Goal: Information Seeking & Learning: Learn about a topic

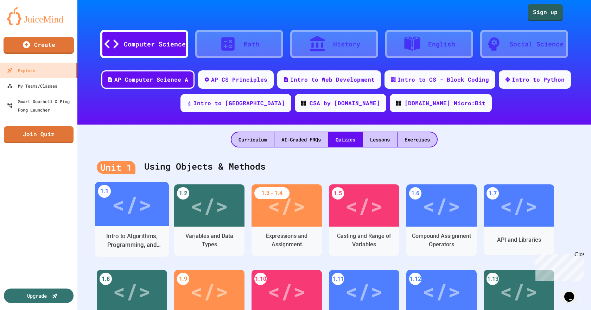
click at [142, 221] on div "</>" at bounding box center [132, 204] width 74 height 44
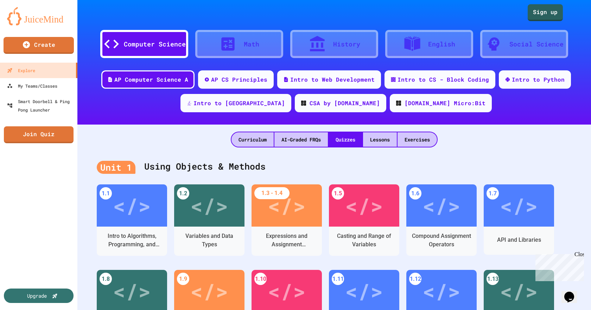
click at [15, 17] on img at bounding box center [38, 16] width 63 height 18
click at [44, 16] on img at bounding box center [38, 16] width 63 height 18
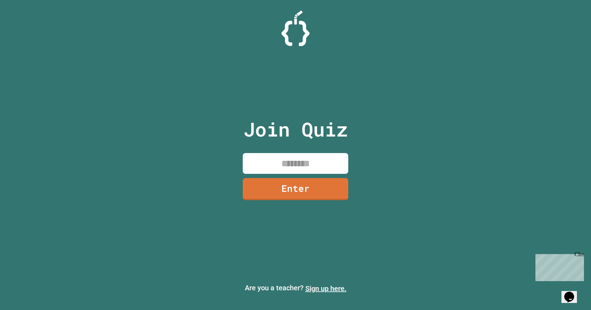
click at [318, 286] on link "Sign up here." at bounding box center [325, 288] width 41 height 8
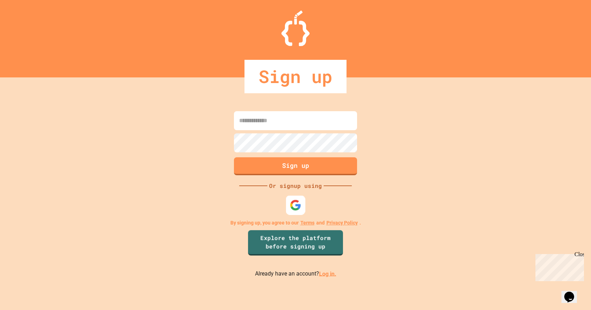
click at [288, 198] on div at bounding box center [295, 204] width 19 height 19
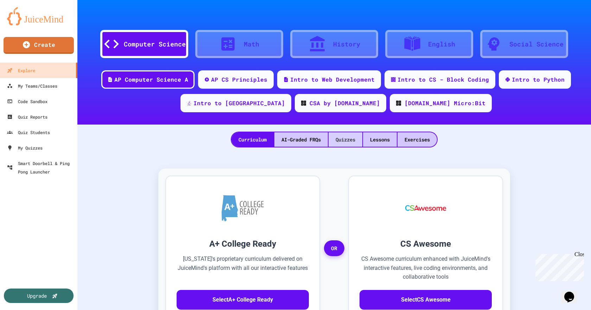
click at [357, 137] on div "Quizzes" at bounding box center [345, 139] width 34 height 14
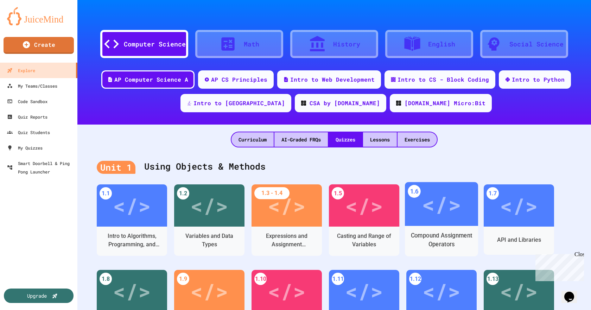
scroll to position [105, 0]
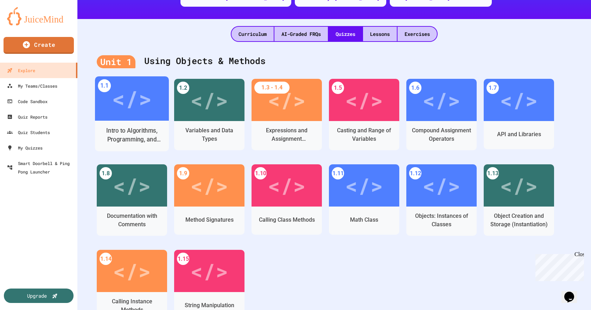
click at [121, 126] on div "Intro to Algorithms, Programming, and Compilers" at bounding box center [132, 135] width 63 height 18
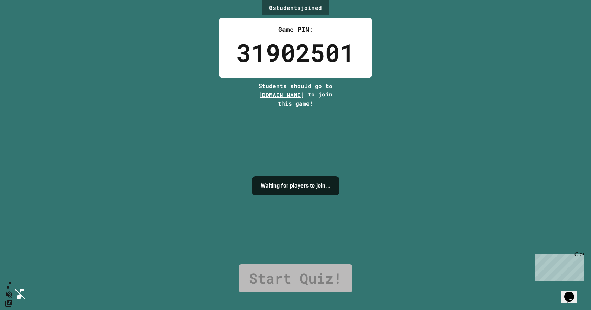
click at [411, 97] on div "0 student s joined Game PIN: 31902501 Students should go to [DOMAIN_NAME] to jo…" at bounding box center [295, 155] width 591 height 310
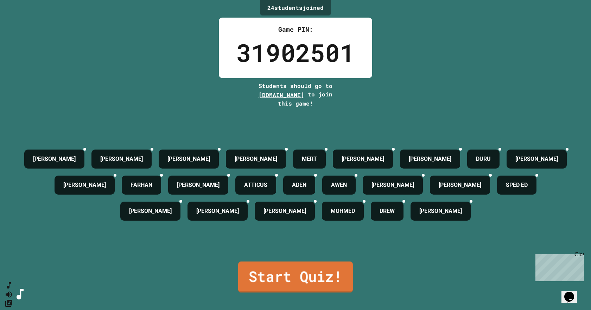
click at [300, 284] on link "Start Quiz!" at bounding box center [295, 276] width 115 height 31
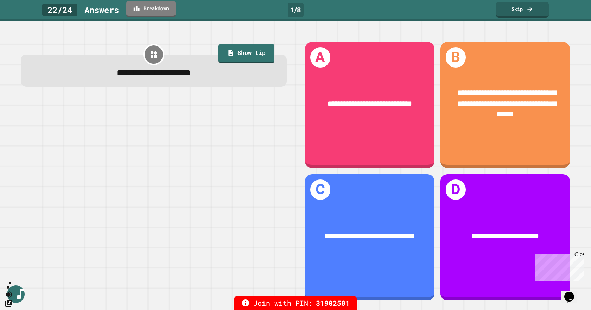
click at [161, 11] on link "Breakdown" at bounding box center [151, 9] width 50 height 17
click at [156, 18] on div "23 / 24 Answer s Breakdown 1 / 8 Skip" at bounding box center [295, 10] width 591 height 21
click at [156, 13] on link "Breakdown" at bounding box center [151, 8] width 46 height 17
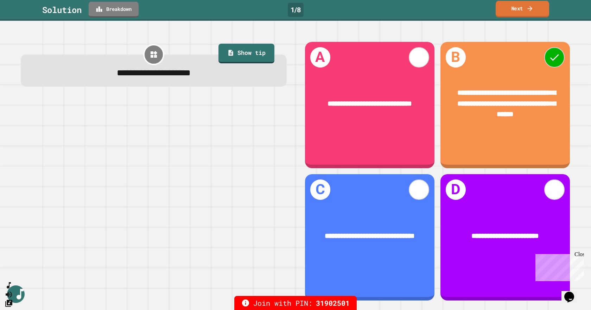
click at [517, 11] on link "Next" at bounding box center [521, 9] width 53 height 17
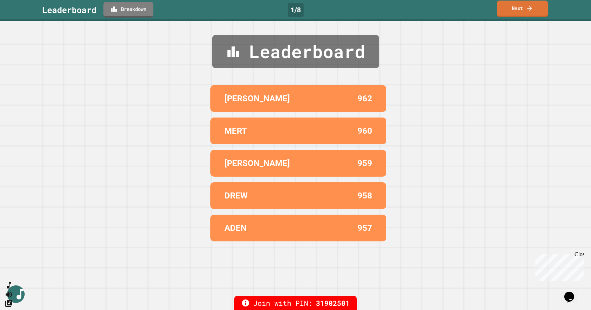
click at [517, 11] on link "Next" at bounding box center [521, 9] width 51 height 17
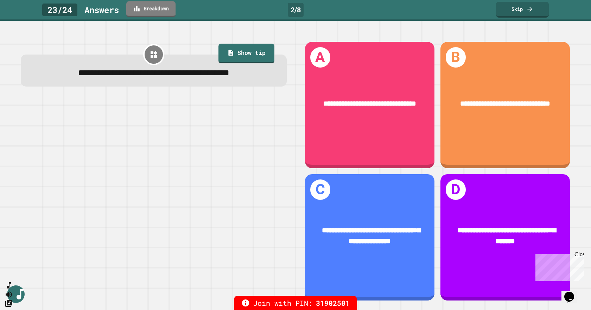
click at [153, 17] on link "Breakdown" at bounding box center [150, 9] width 49 height 16
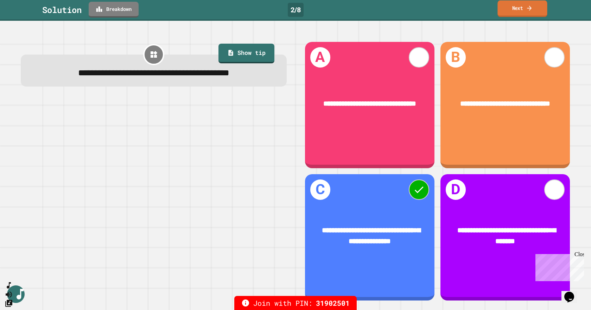
click at [537, 6] on link "Next" at bounding box center [522, 8] width 50 height 17
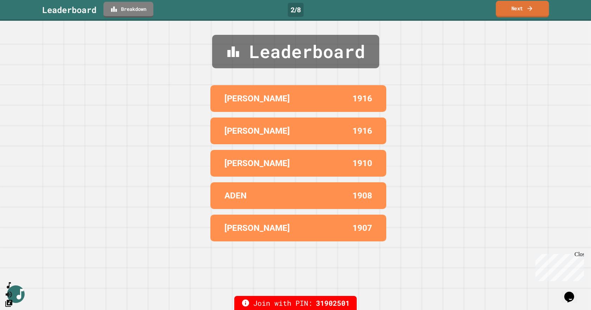
click at [535, 9] on link "Next" at bounding box center [522, 9] width 53 height 17
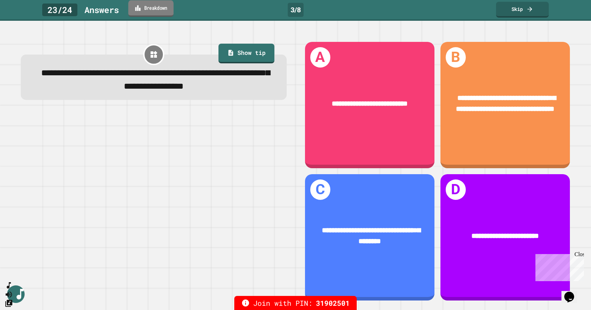
click at [154, 7] on link "Breakdown" at bounding box center [150, 8] width 45 height 17
click at [521, 5] on link "Skip" at bounding box center [522, 8] width 49 height 17
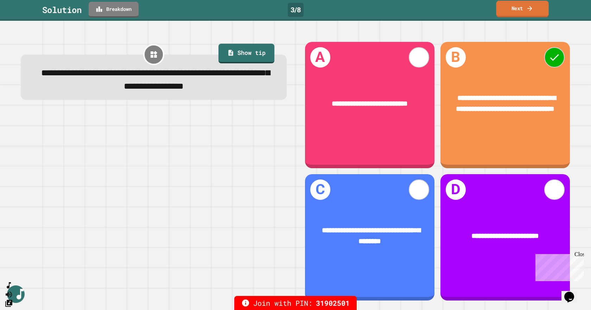
click at [521, 8] on link "Next" at bounding box center [522, 9] width 52 height 17
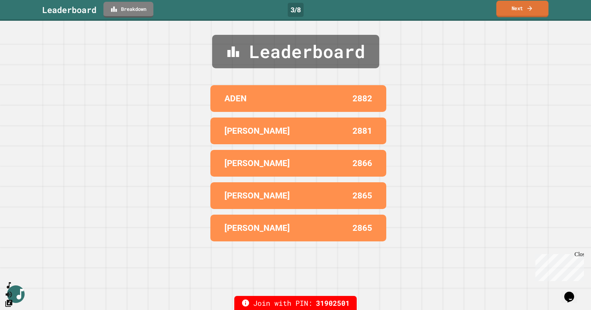
click at [521, 8] on link "Next" at bounding box center [522, 9] width 52 height 17
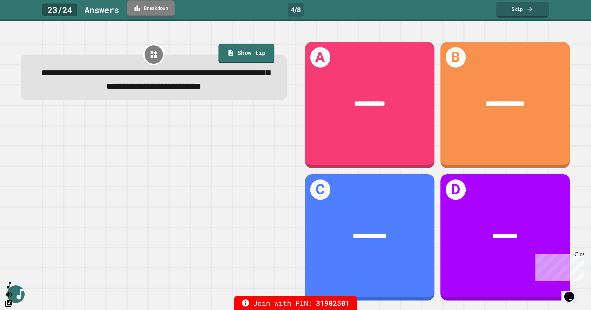
click at [161, 11] on link "Breakdown" at bounding box center [150, 8] width 47 height 17
click at [526, 8] on icon at bounding box center [529, 7] width 7 height 7
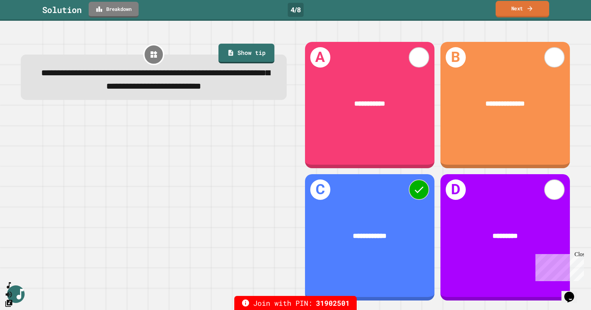
click at [526, 8] on icon at bounding box center [529, 8] width 7 height 7
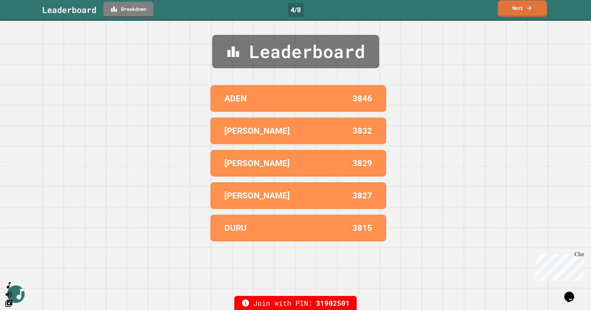
click at [509, 12] on link "Next" at bounding box center [522, 8] width 49 height 17
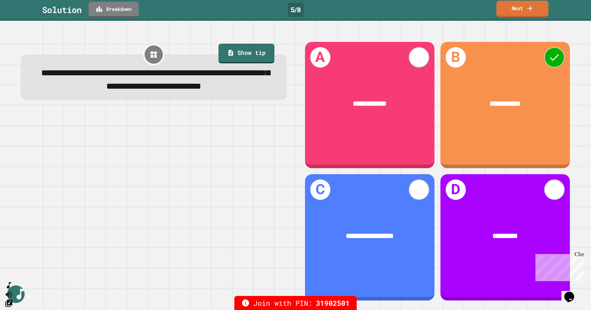
click at [508, 10] on link "Next" at bounding box center [522, 9] width 52 height 17
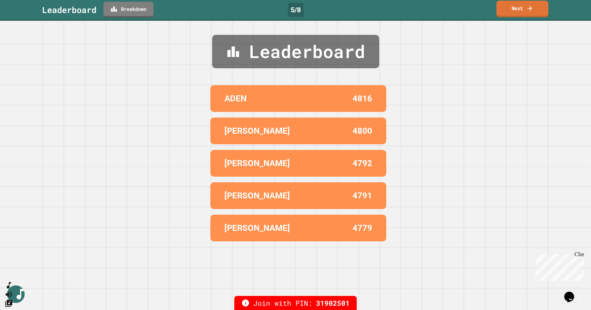
click at [510, 10] on link "Next" at bounding box center [522, 9] width 52 height 17
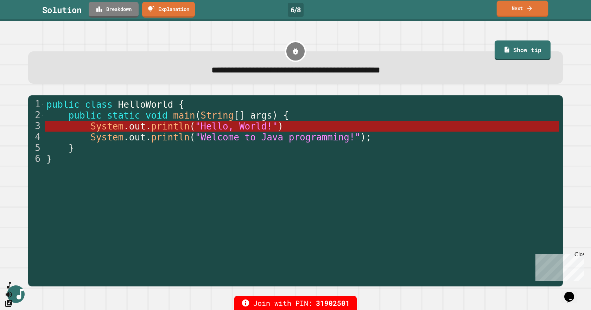
click at [516, 9] on link "Next" at bounding box center [522, 9] width 52 height 17
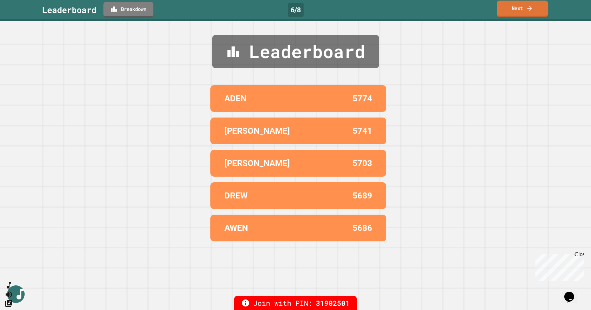
click at [516, 9] on link "Next" at bounding box center [521, 9] width 51 height 17
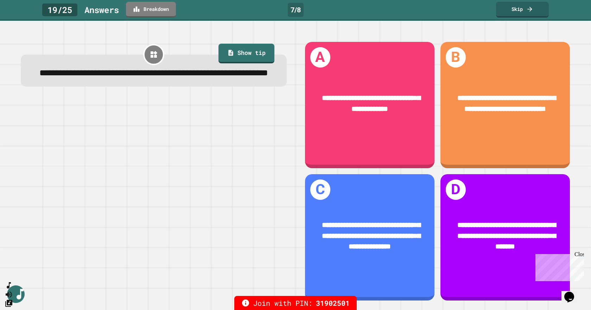
click at [195, 226] on div at bounding box center [154, 199] width 266 height 203
click at [138, 8] on icon at bounding box center [137, 9] width 6 height 6
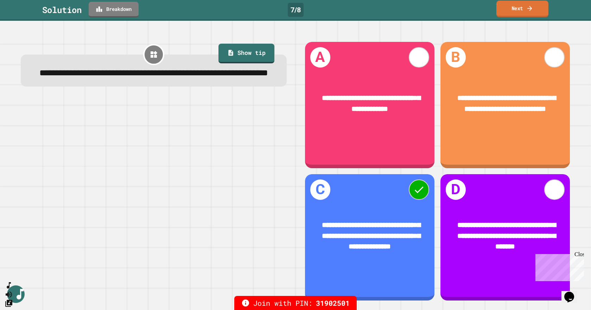
click at [529, 8] on icon at bounding box center [529, 8] width 7 height 7
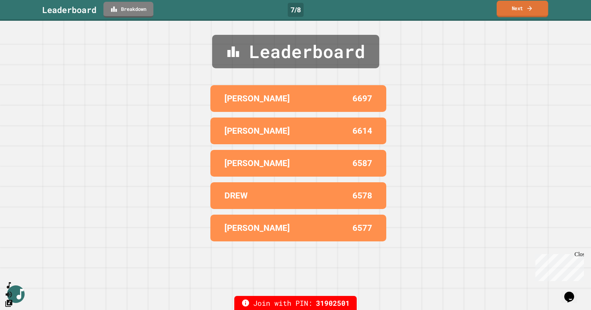
click at [529, 8] on icon at bounding box center [529, 8] width 7 height 7
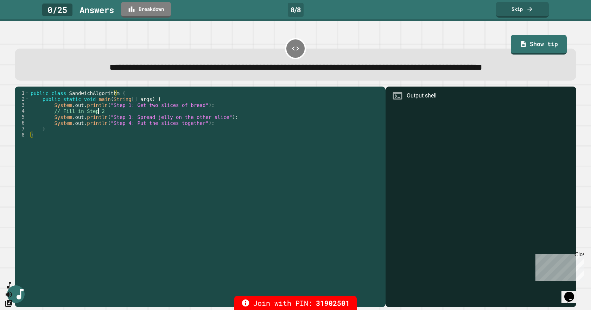
click at [123, 128] on div "public class SandwichAlgorithm { public static void main ( String [ ] args ) { …" at bounding box center [205, 185] width 353 height 191
click at [110, 128] on div "public class SandwichAlgorithm { public static void main ( String [ ] args ) { …" at bounding box center [205, 185] width 353 height 191
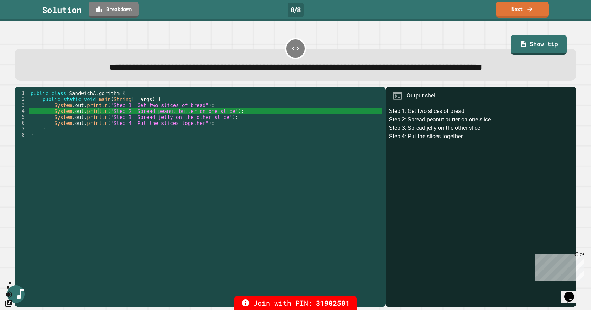
click at [472, 37] on div "**********" at bounding box center [295, 58] width 567 height 51
click at [105, 8] on link "Breakdown" at bounding box center [114, 8] width 46 height 17
click at [527, 7] on icon at bounding box center [529, 8] width 7 height 7
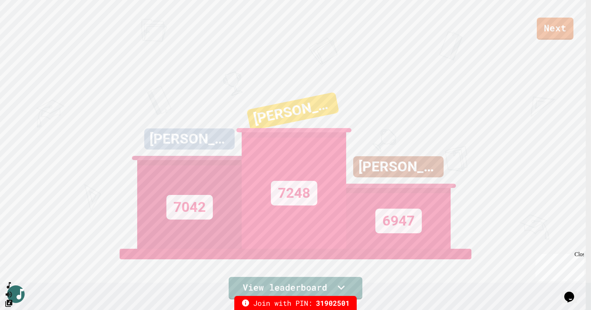
click at [422, 272] on div "Next [PERSON_NAME] 7042 [PERSON_NAME] 7248 [PERSON_NAME] 6947 View leaderboard" at bounding box center [295, 155] width 591 height 310
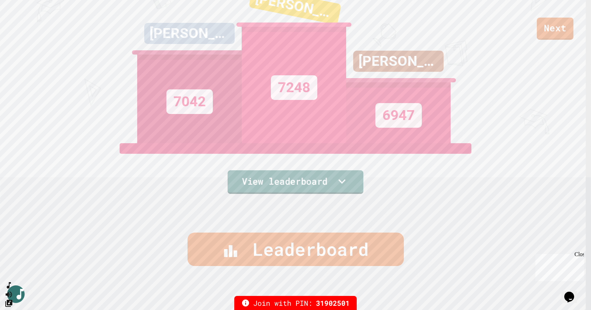
click at [336, 181] on icon at bounding box center [342, 181] width 14 height 15
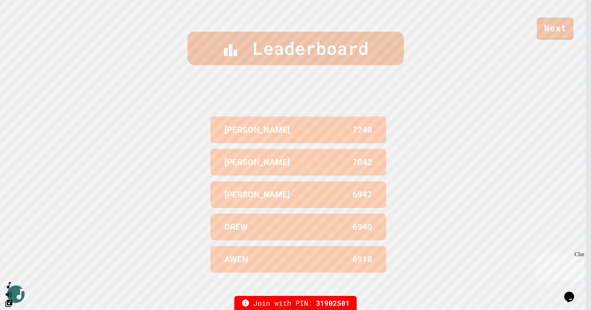
scroll to position [307, 0]
click at [465, 179] on div "Leaderboard [PERSON_NAME] 7248 [PERSON_NAME] 7042 [PERSON_NAME] 6947 [PERSON_NA…" at bounding box center [295, 157] width 591 height 310
